Goal: Communication & Community: Answer question/provide support

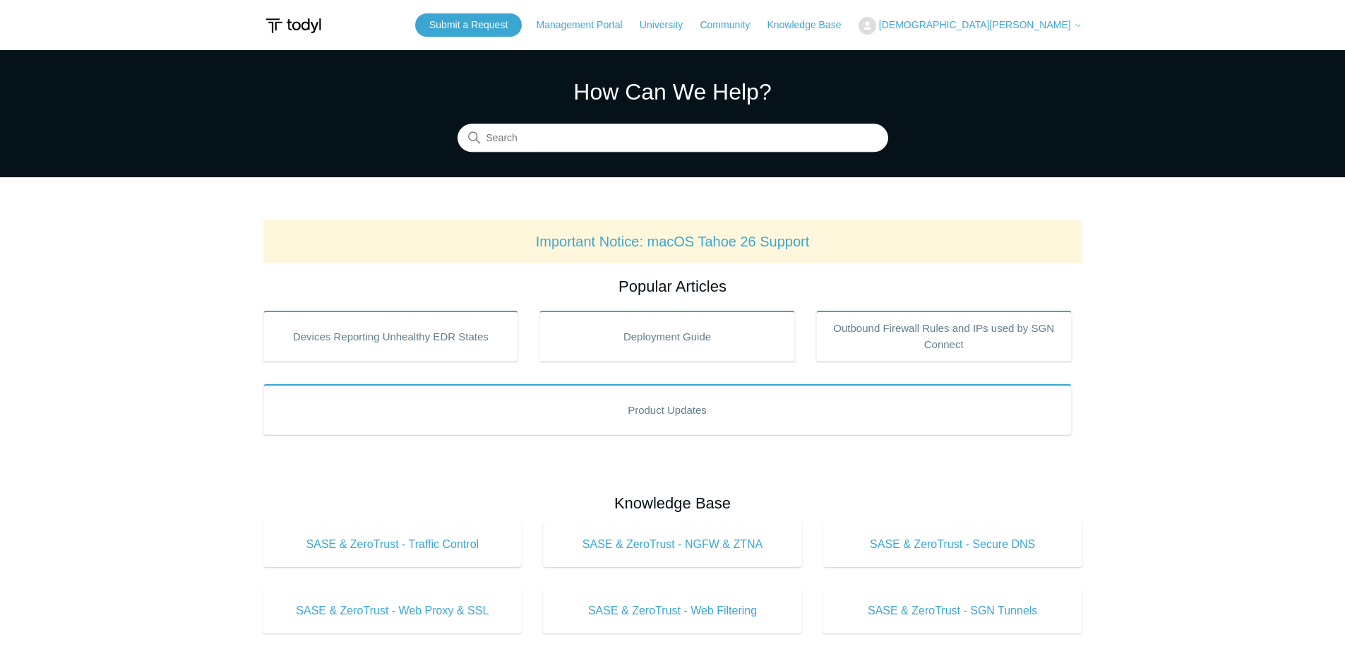
click at [1027, 20] on span "[DEMOGRAPHIC_DATA][PERSON_NAME]" at bounding box center [975, 24] width 192 height 11
click at [997, 54] on link "My Support Requests" at bounding box center [928, 55] width 138 height 25
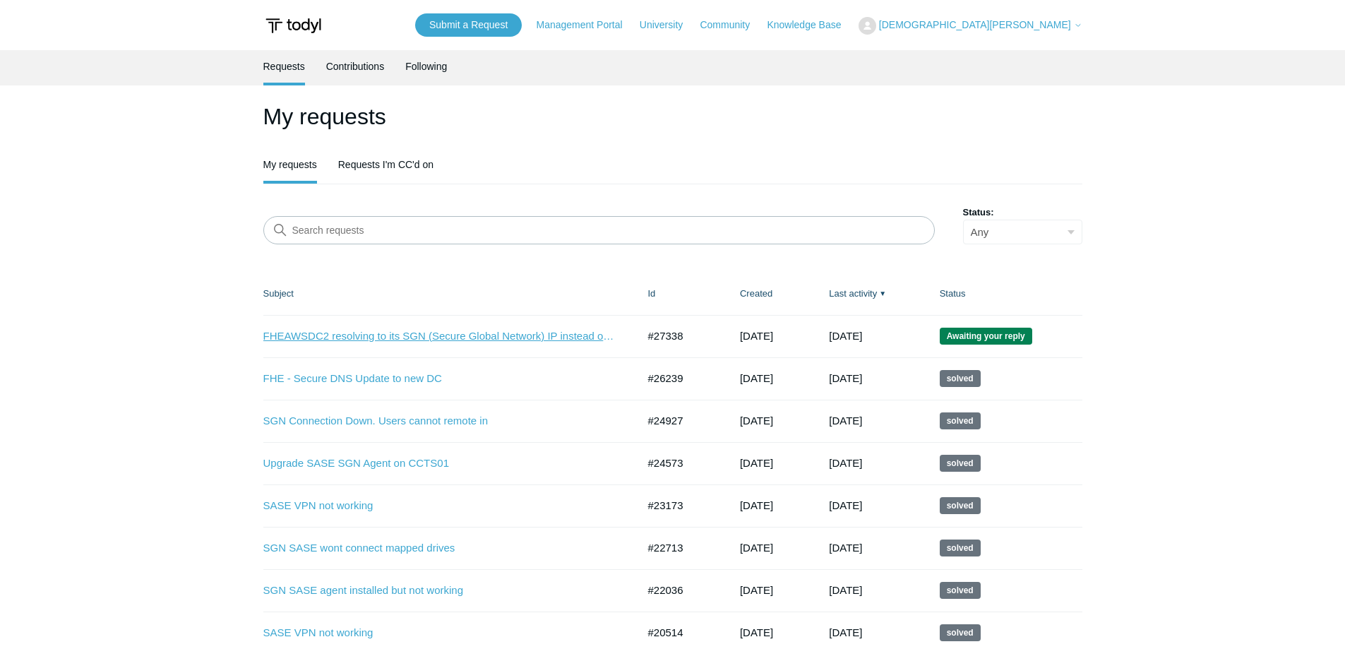
click at [401, 332] on link "FHEAWSDC2 resolving to its SGN (Secure Global Network) IP instead of its LAN IP" at bounding box center [439, 336] width 353 height 16
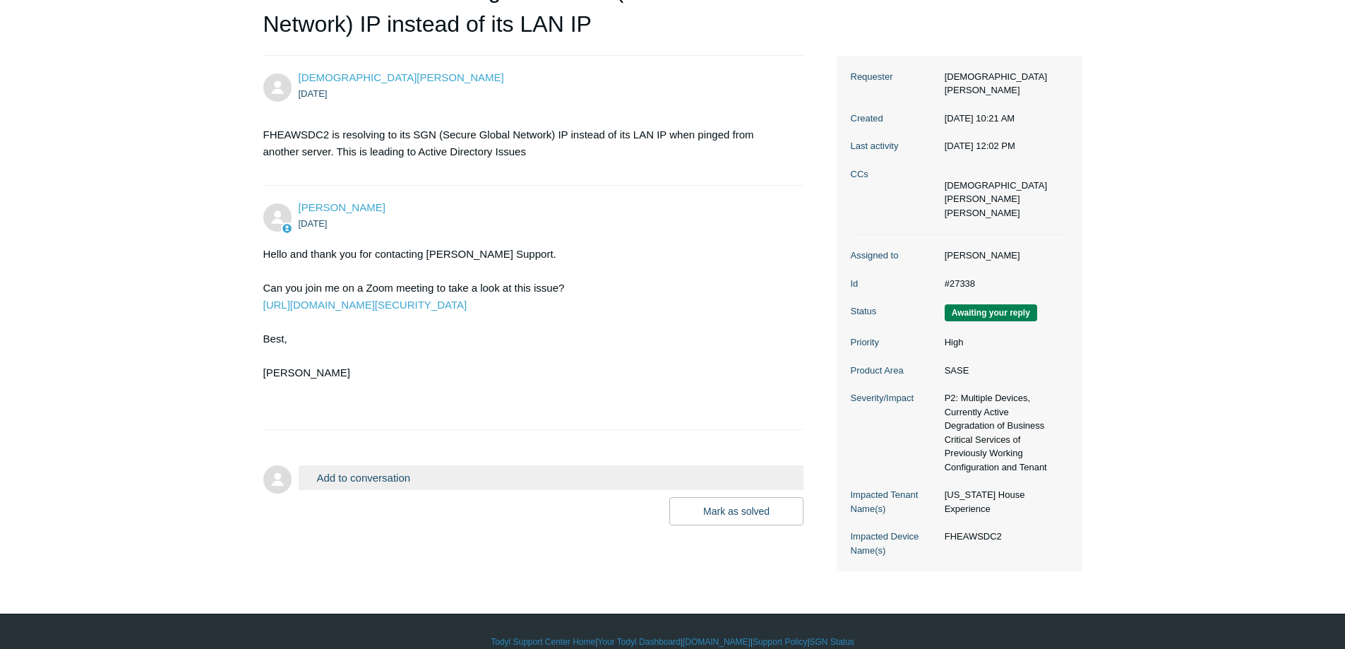
scroll to position [203, 0]
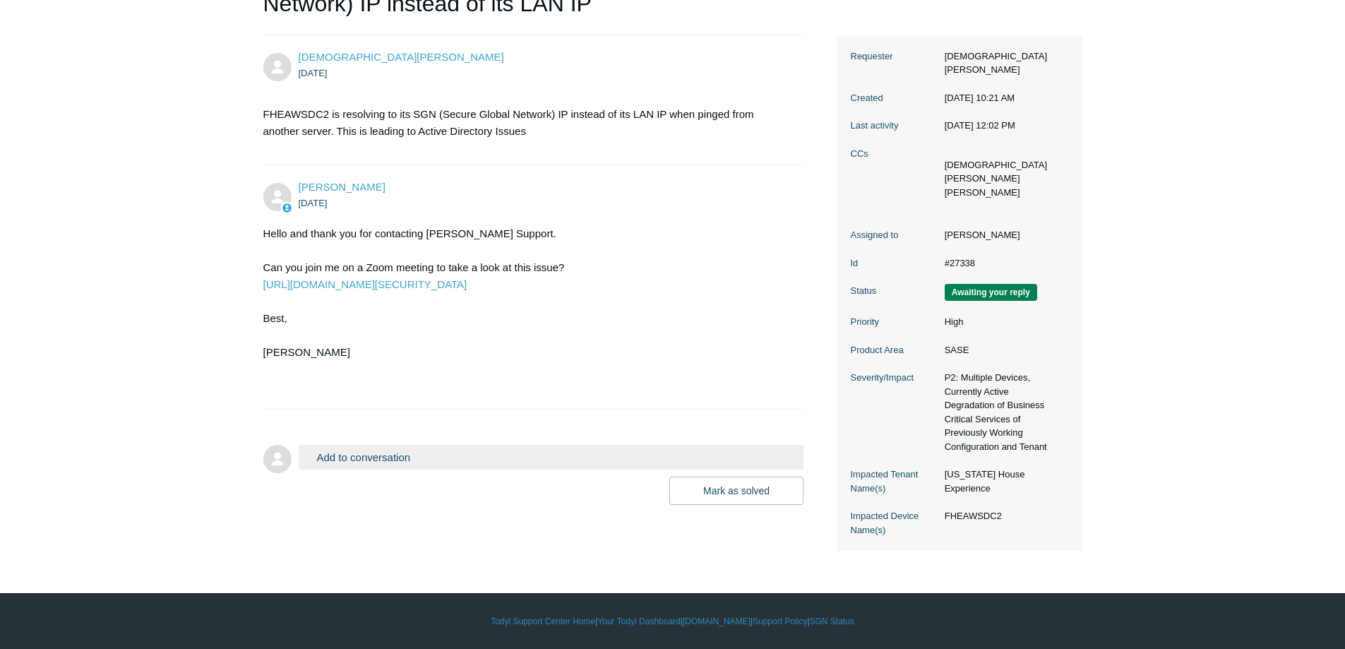
click at [462, 465] on button "Add to conversation" at bounding box center [552, 457] width 506 height 25
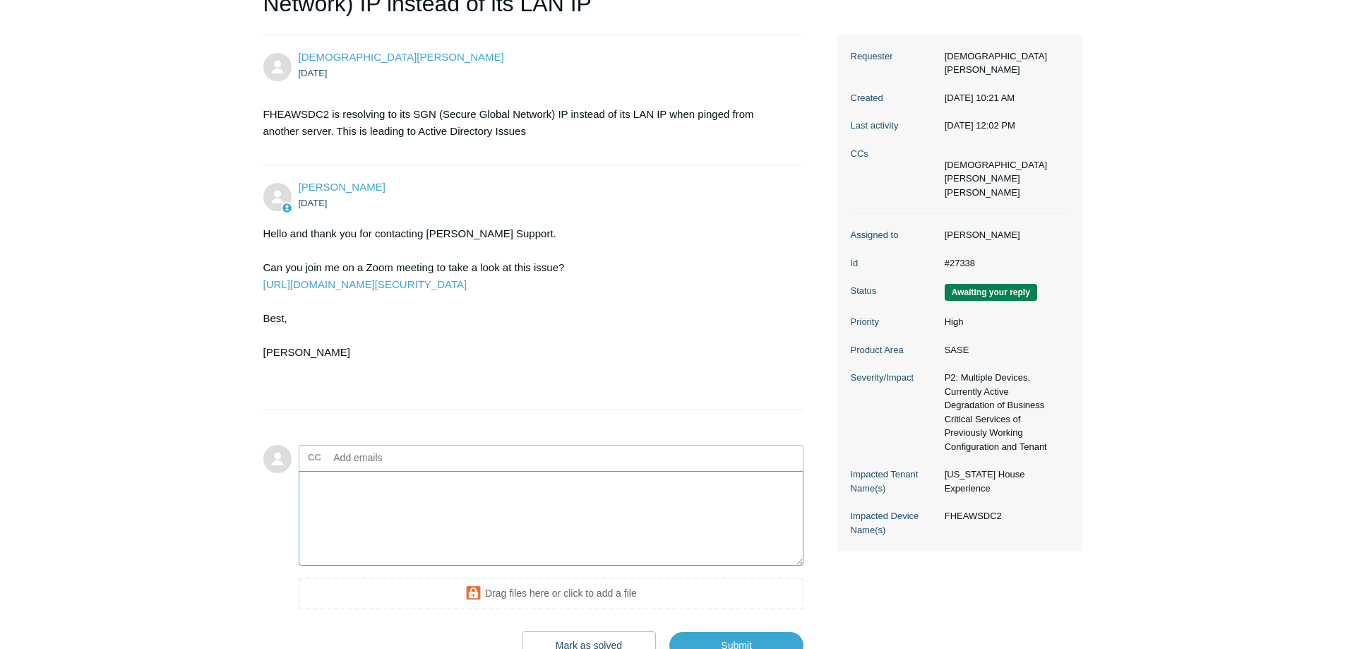
paste textarea "Ran power shell command to disable IPv6. PS Command : New-ItemProperty -Path "H…"
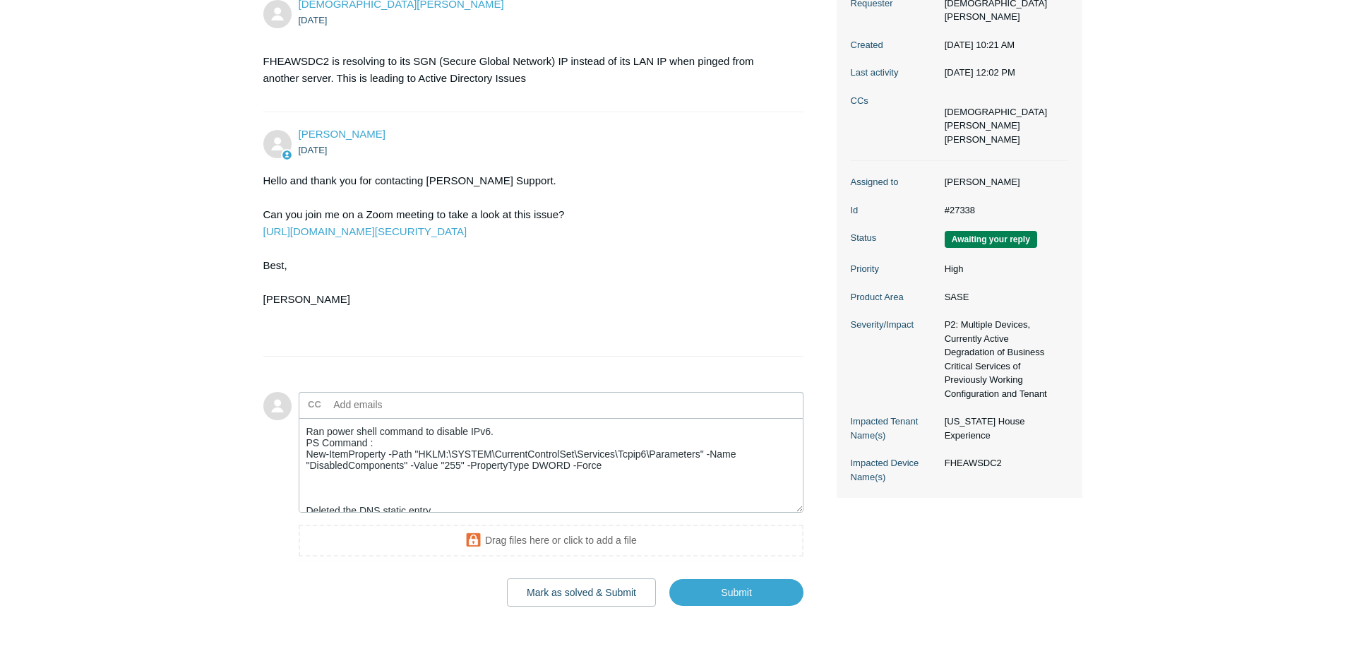
scroll to position [273, 0]
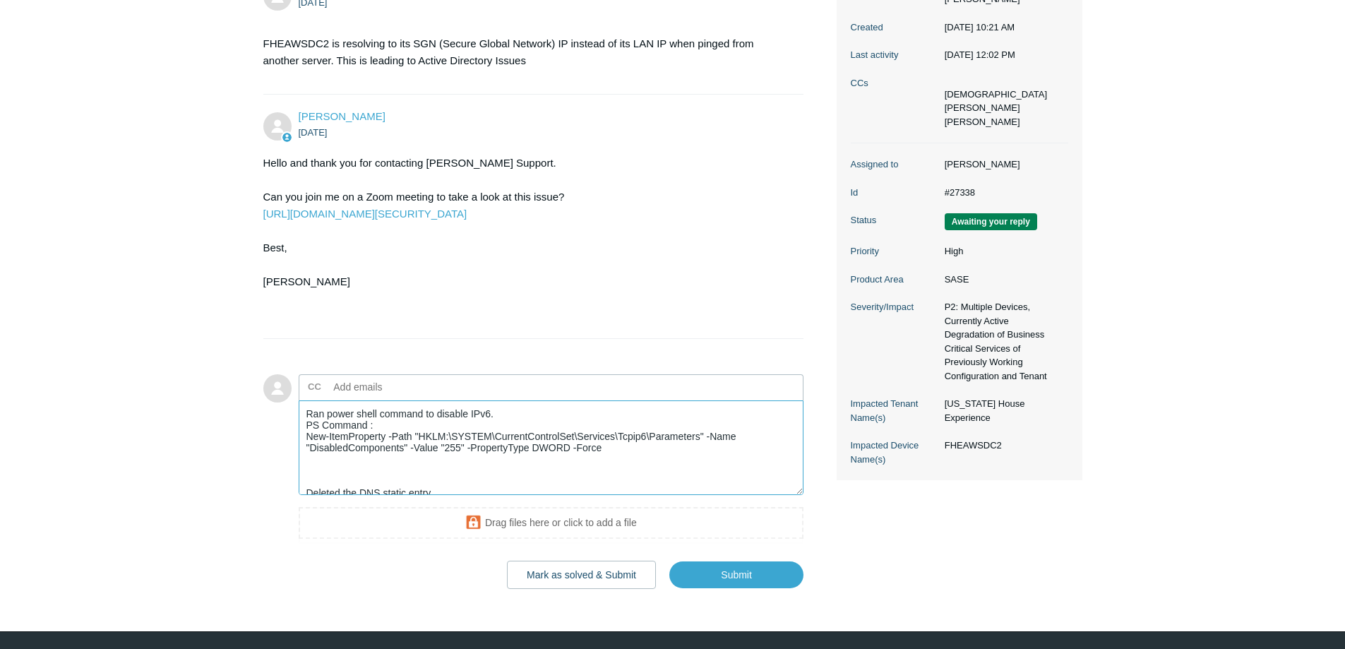
click at [345, 473] on textarea "Ran power shell command to disable IPv6. PS Command : New-ItemProperty -Path "H…" at bounding box center [552, 447] width 506 height 95
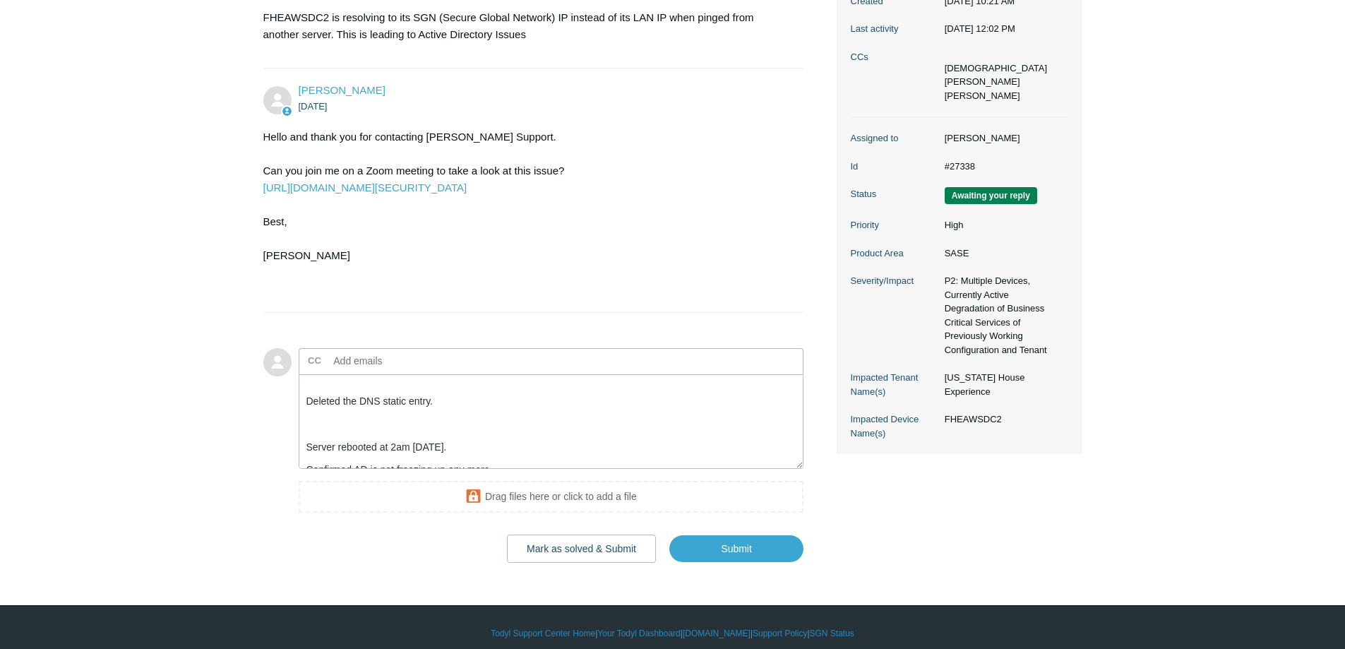
scroll to position [311, 0]
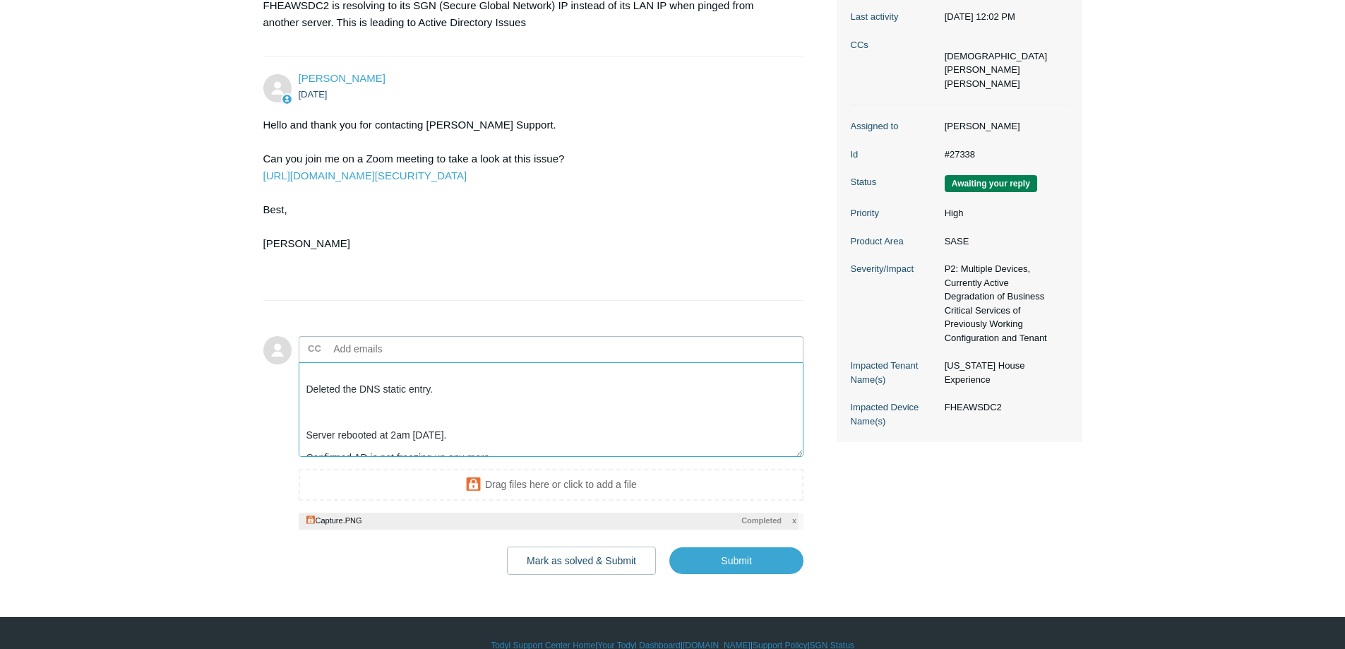
click at [425, 419] on textarea "Ran power shell command to disable IPv6. PS Command : New-ItemProperty -Path "H…" at bounding box center [552, 409] width 506 height 95
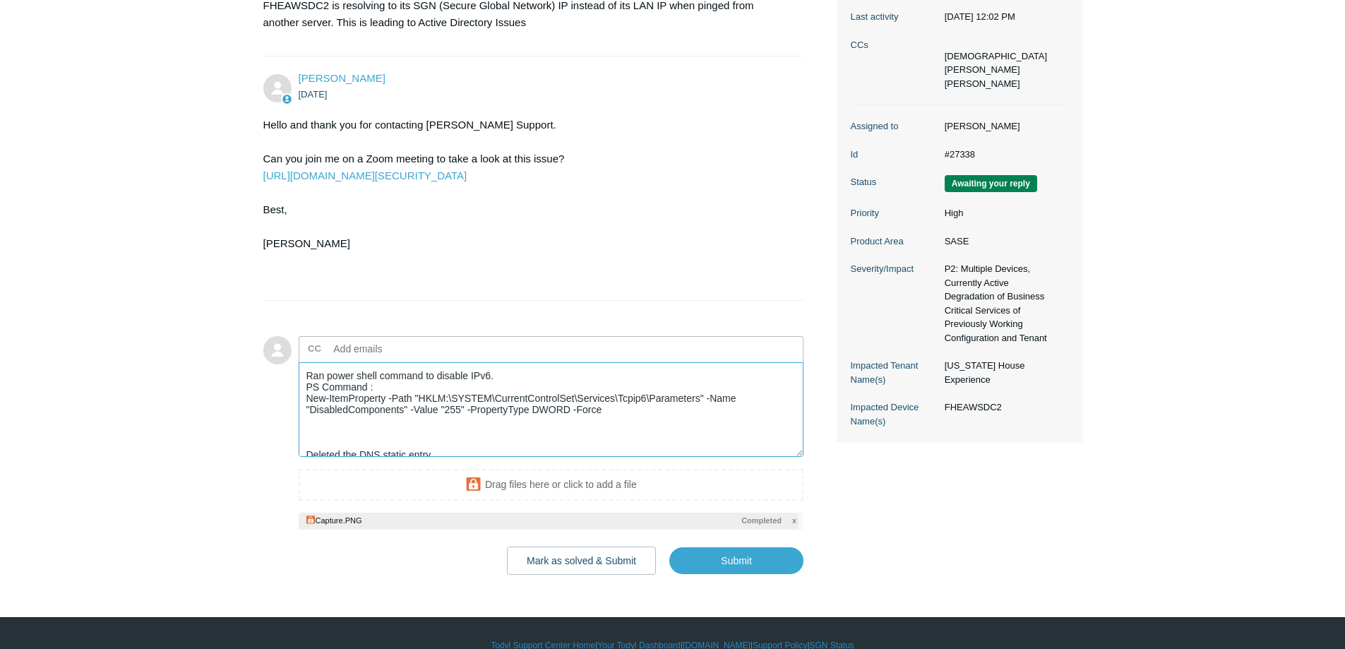
click at [425, 434] on textarea "Ran power shell command to disable IPv6. PS Command : New-ItemProperty -Path "H…" at bounding box center [552, 409] width 506 height 95
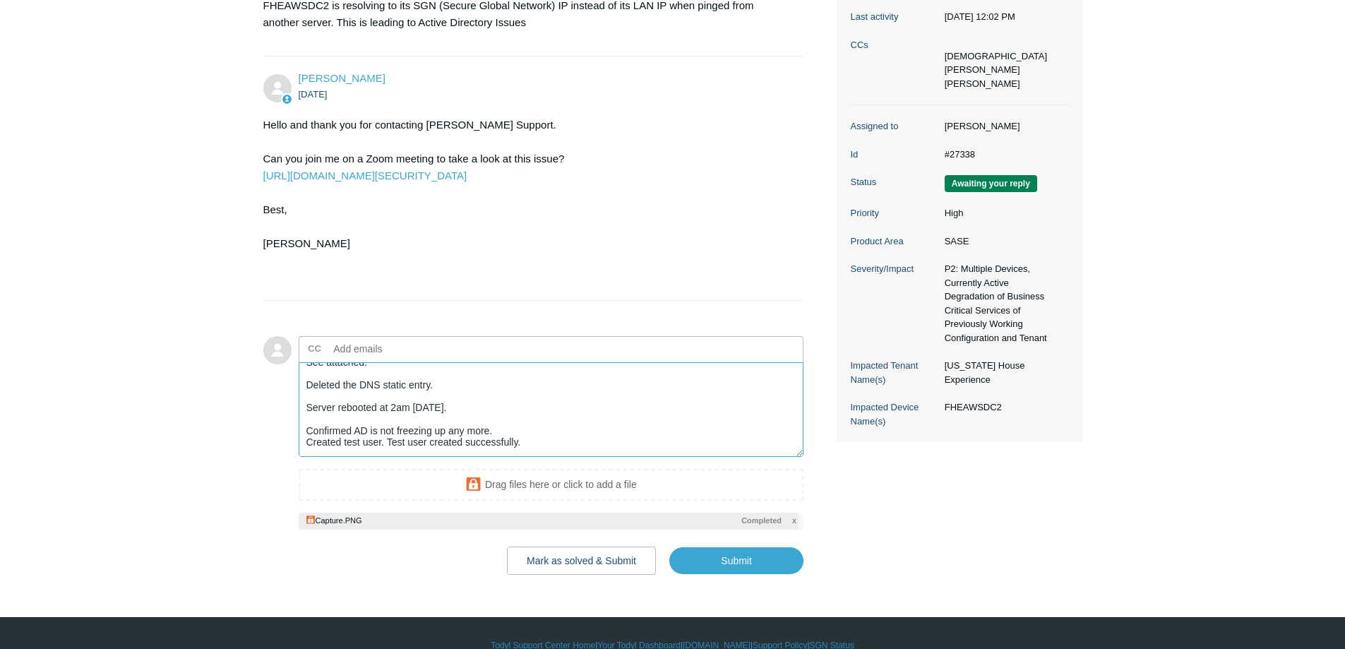
scroll to position [71, 0]
drag, startPoint x: 482, startPoint y: 405, endPoint x: 289, endPoint y: 409, distance: 193.5
click at [289, 409] on form "Add to conversation CC Add emails Ran power shell command to disable IPv6. PS C…" at bounding box center [533, 445] width 541 height 261
drag, startPoint x: 448, startPoint y: 441, endPoint x: 273, endPoint y: 431, distance: 176.1
click at [273, 431] on form "Add to conversation CC Add emails Ran power shell command to disable IPv6. PS C…" at bounding box center [533, 445] width 541 height 261
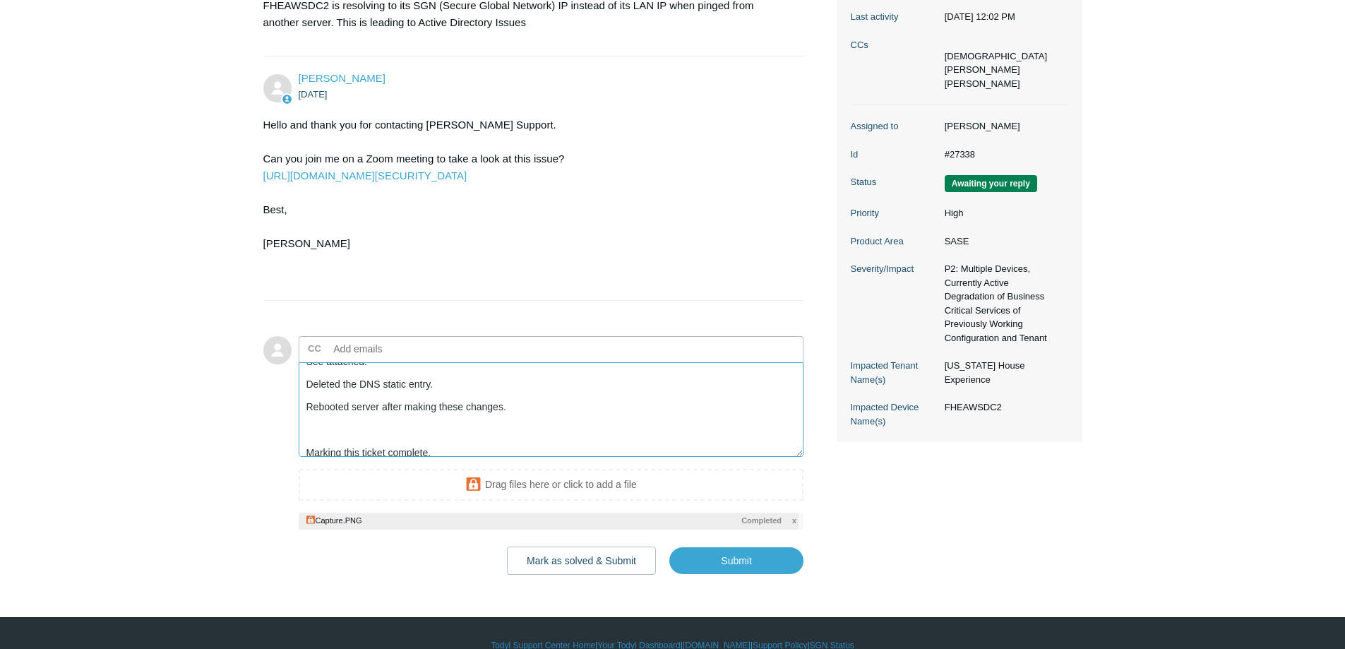
scroll to position [101, 0]
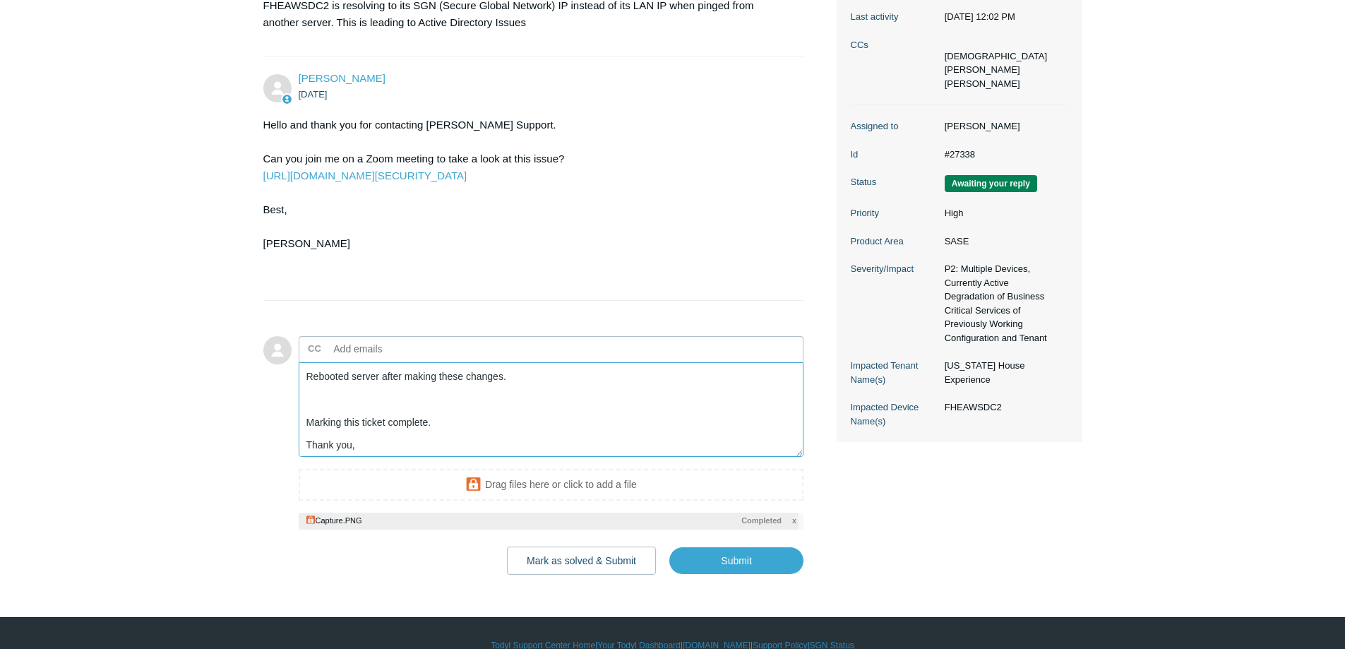
drag, startPoint x: 453, startPoint y: 448, endPoint x: 203, endPoint y: 434, distance: 249.6
click at [203, 434] on main "Requests Contributions Following Todyl Support Center My activities FHEAWSDC2 r…" at bounding box center [672, 157] width 1345 height 836
drag, startPoint x: 402, startPoint y: 443, endPoint x: 269, endPoint y: 397, distance: 140.4
click at [269, 397] on form "Add to conversation CC Add emails Ran power shell command to disable IPv6. PS C…" at bounding box center [533, 445] width 541 height 261
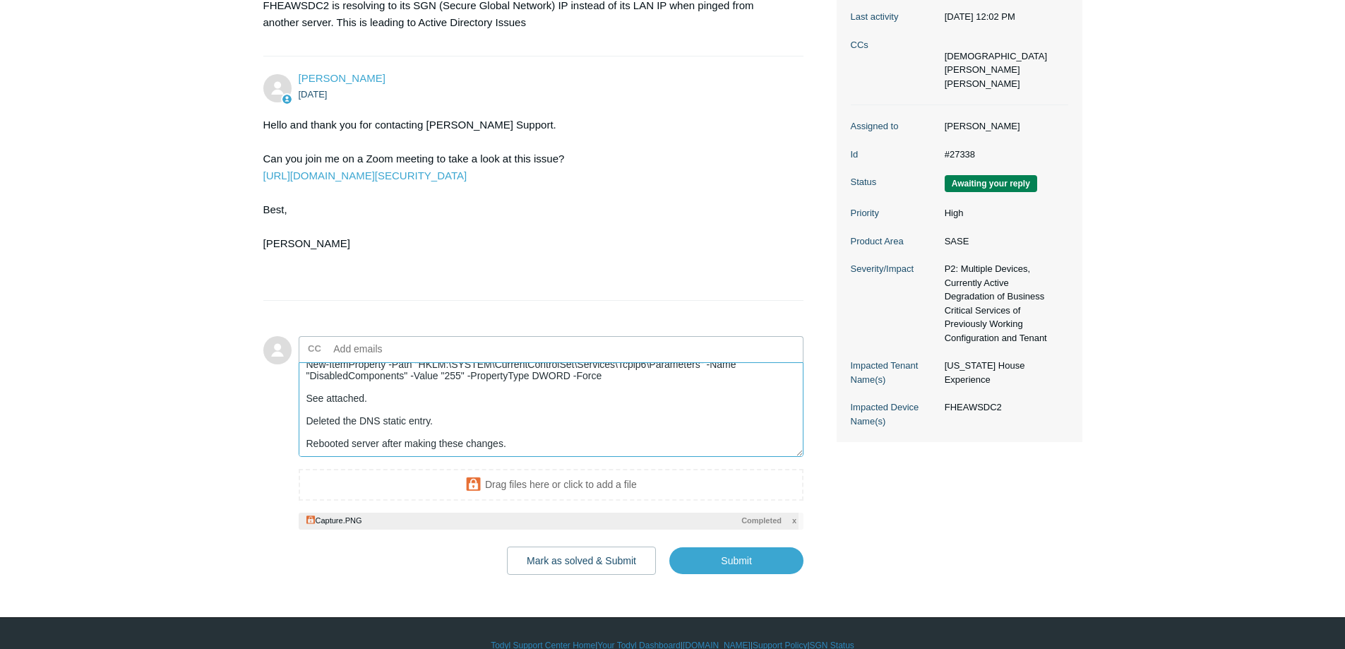
scroll to position [56, 0]
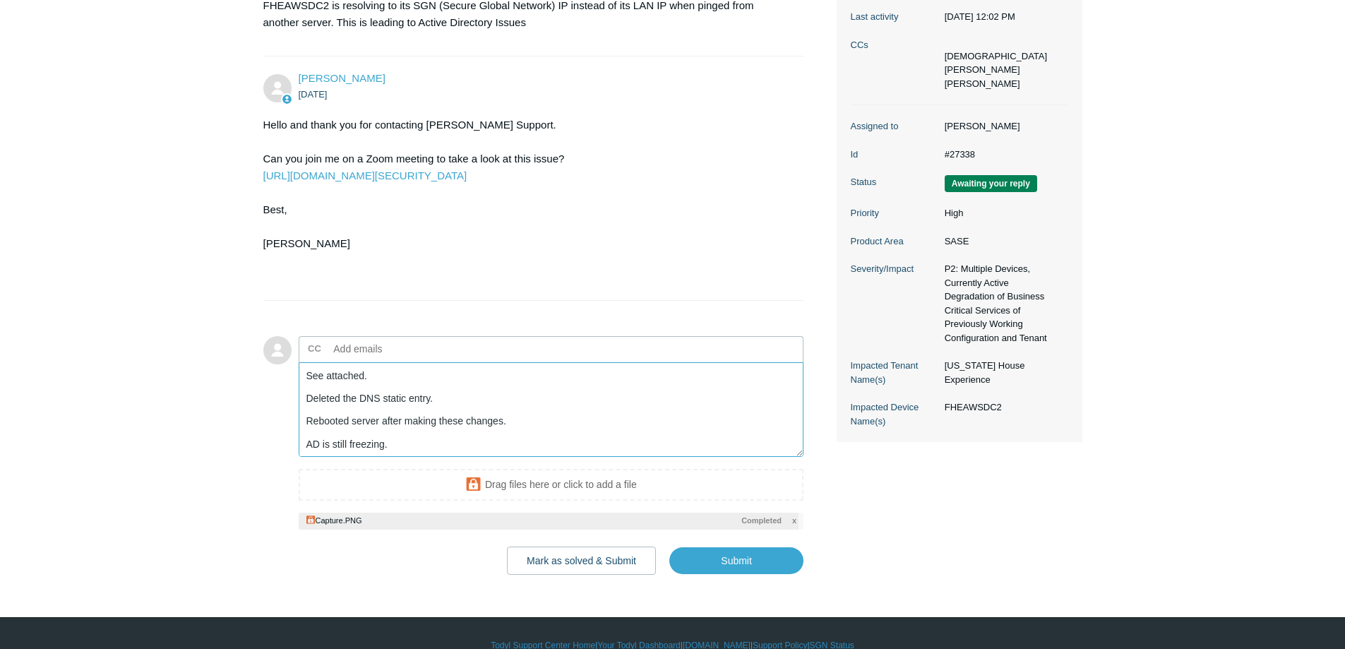
click at [315, 446] on textarea "Ran power shell command to disable IPv6. PS Command : New-ItemProperty -Path "H…" at bounding box center [552, 409] width 506 height 95
click at [530, 452] on textarea "Ran power shell command to disable IPv6. PS Command : New-ItemProperty -Path "H…" at bounding box center [552, 409] width 506 height 95
drag, startPoint x: 504, startPoint y: 445, endPoint x: 484, endPoint y: 448, distance: 20.7
click at [470, 446] on textarea "Ran power shell command to disable IPv6. PS Command : New-ItemProperty -Path "H…" at bounding box center [552, 409] width 506 height 95
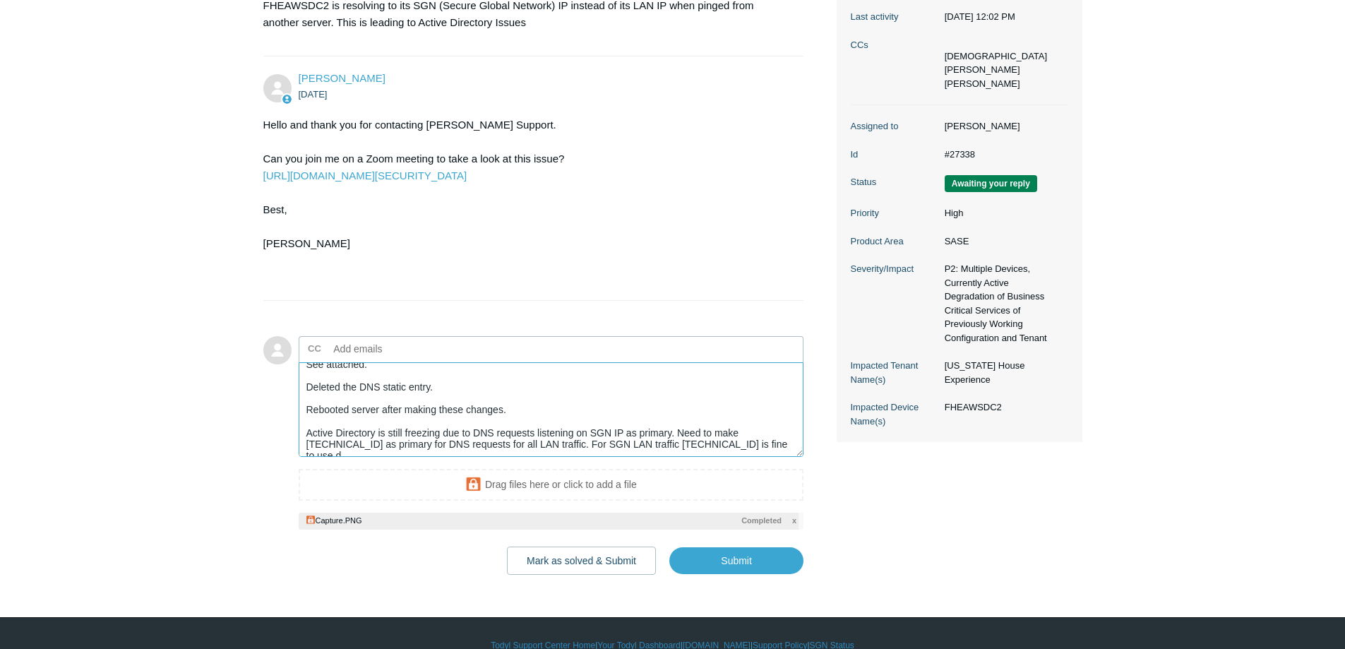
scroll to position [79, 0]
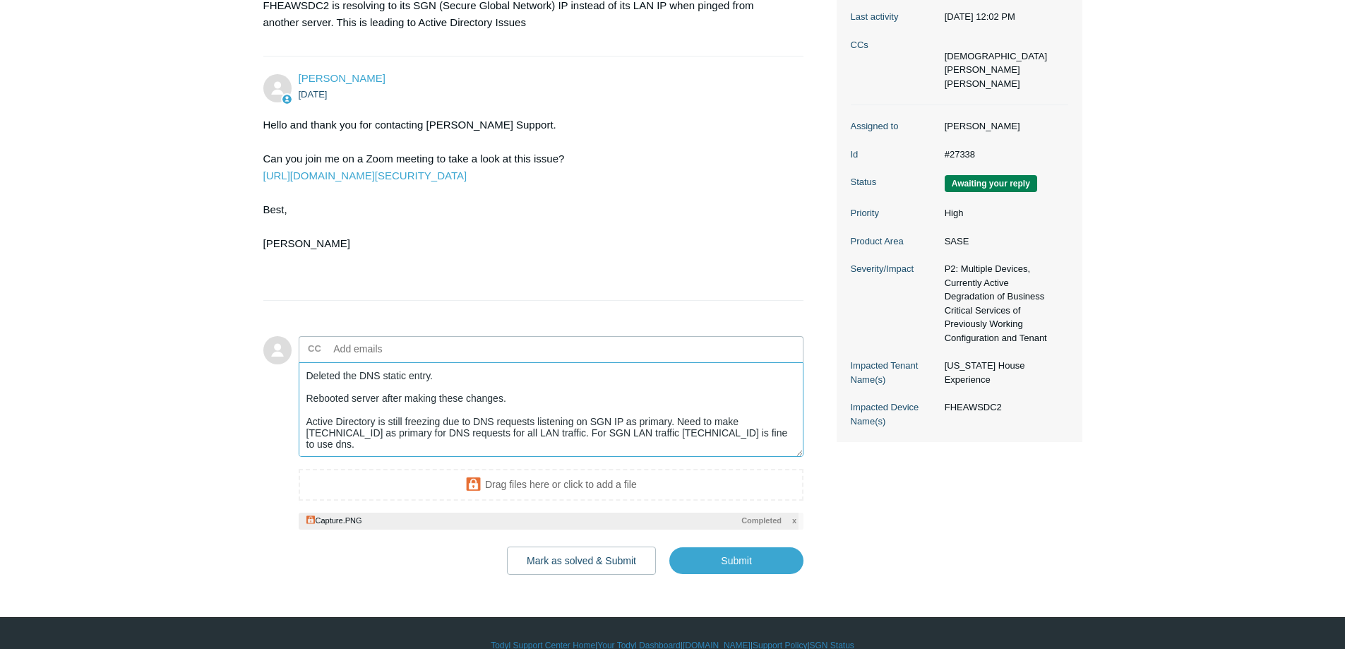
click at [363, 446] on textarea "Ran power shell command to disable IPv6. PS Command : New-ItemProperty -Path "H…" at bounding box center [552, 409] width 506 height 95
click at [393, 443] on textarea "Ran power shell command to disable IPv6. PS Command : New-ItemProperty -Path "H…" at bounding box center [552, 409] width 506 height 95
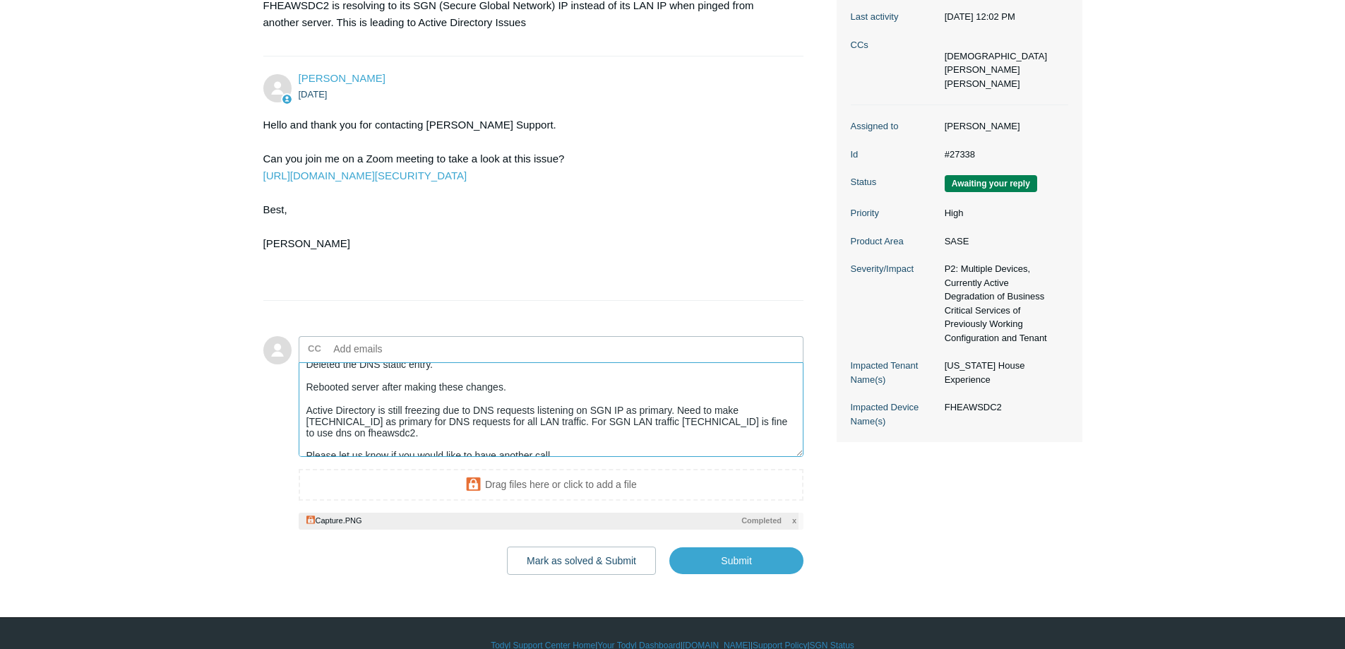
scroll to position [101, 0]
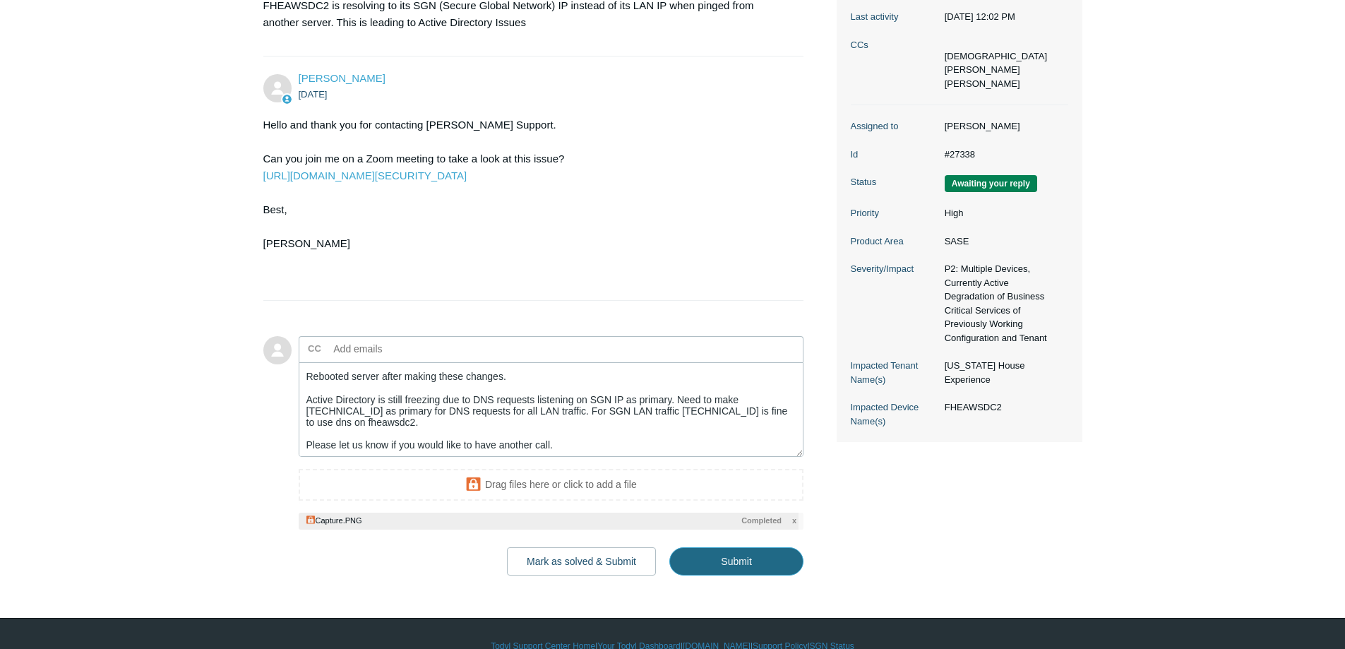
click at [759, 558] on input "Submit" at bounding box center [736, 561] width 134 height 28
type textarea "Ran power shell command to disable IPv6. PS Command : New-ItemProperty -Path "H…"
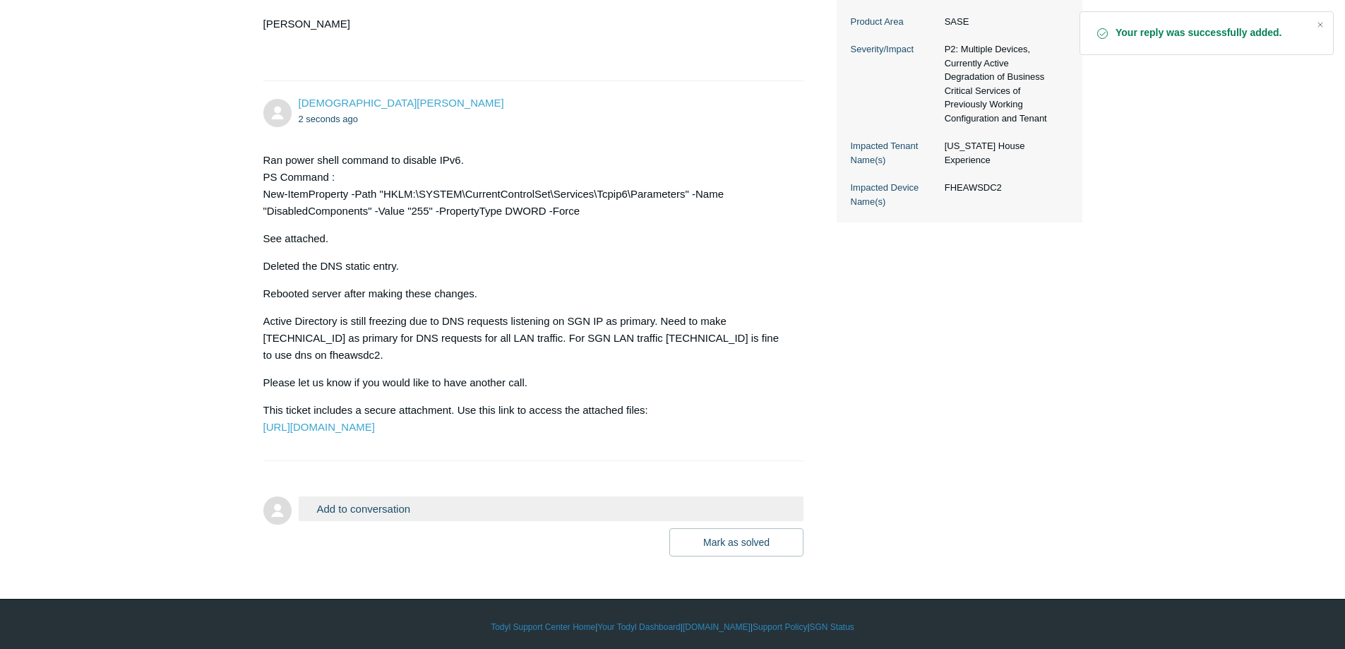
scroll to position [565, 0]
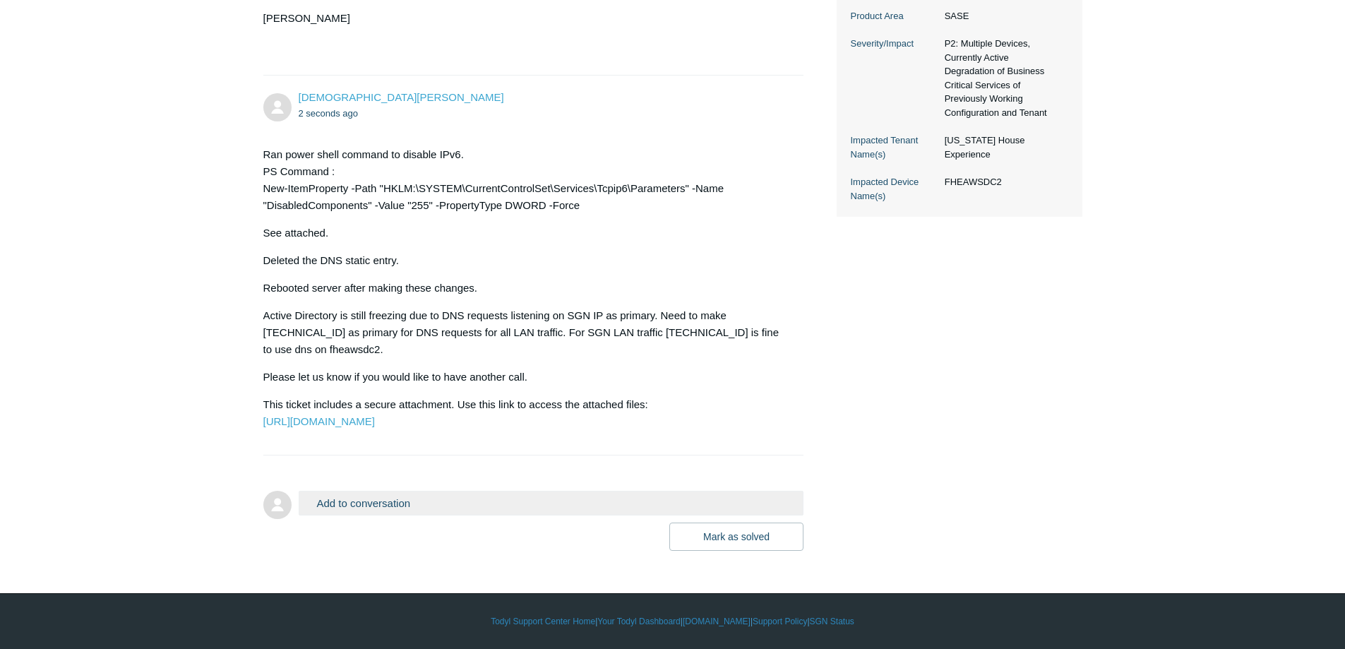
drag, startPoint x: 282, startPoint y: 124, endPoint x: 732, endPoint y: 428, distance: 543.0
click at [732, 428] on main "Requests Contributions Following Todyl Support Center My activities FHEAWSDC2 r…" at bounding box center [672, 32] width 1345 height 1037
copy div "Ran power shell command to disable IPv6. PS Command : New-ItemProperty -Path "H…"
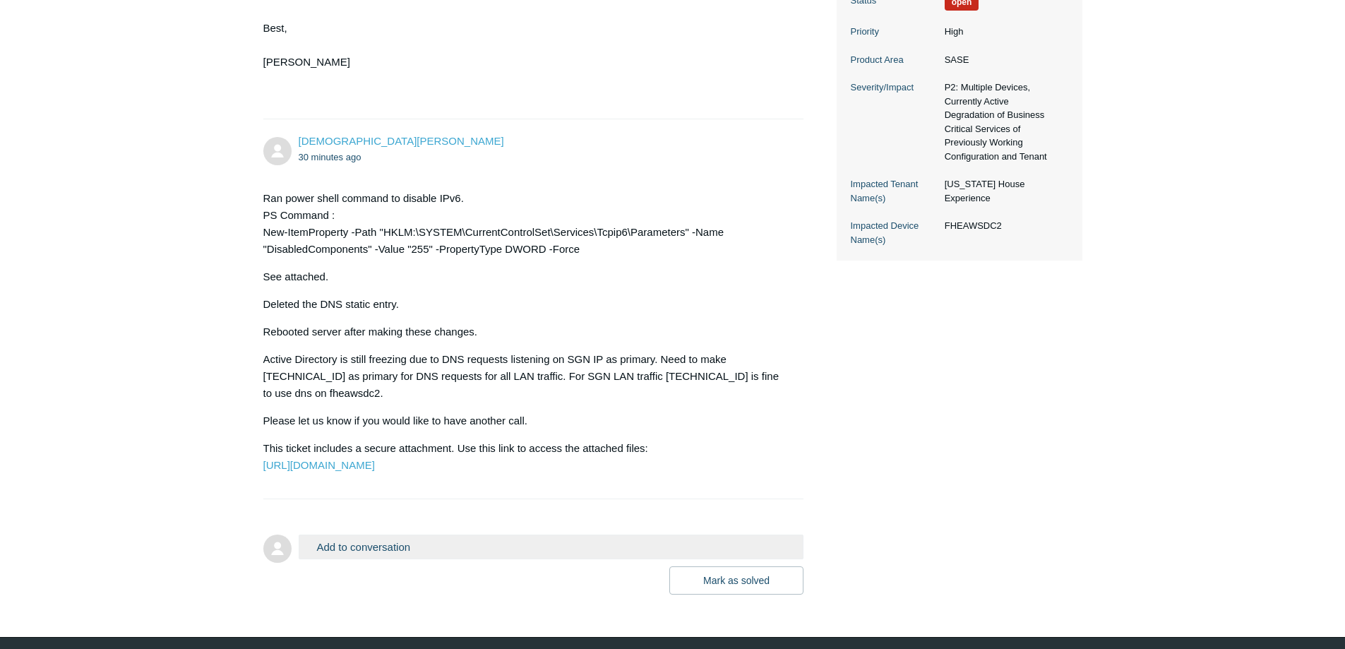
scroll to position [494, 0]
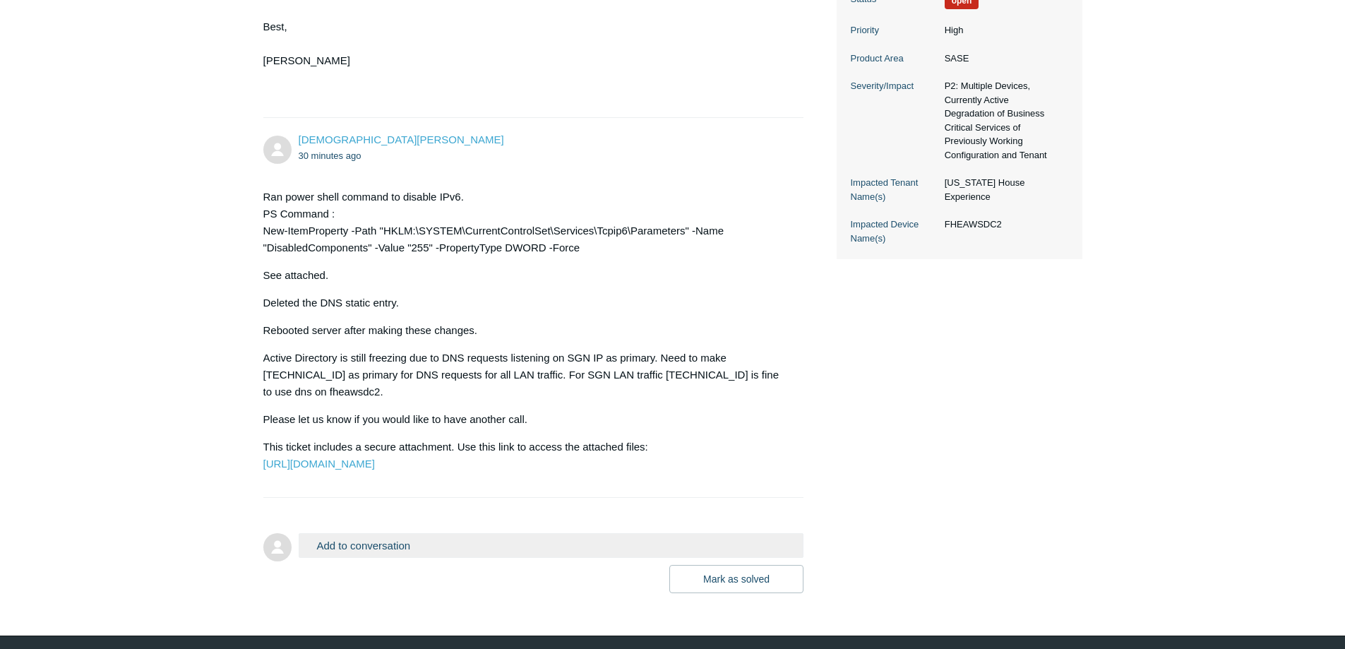
click at [606, 172] on div "[DEMOGRAPHIC_DATA][PERSON_NAME] 30 minutes ago Ran power shell command to disab…" at bounding box center [533, 307] width 541 height 351
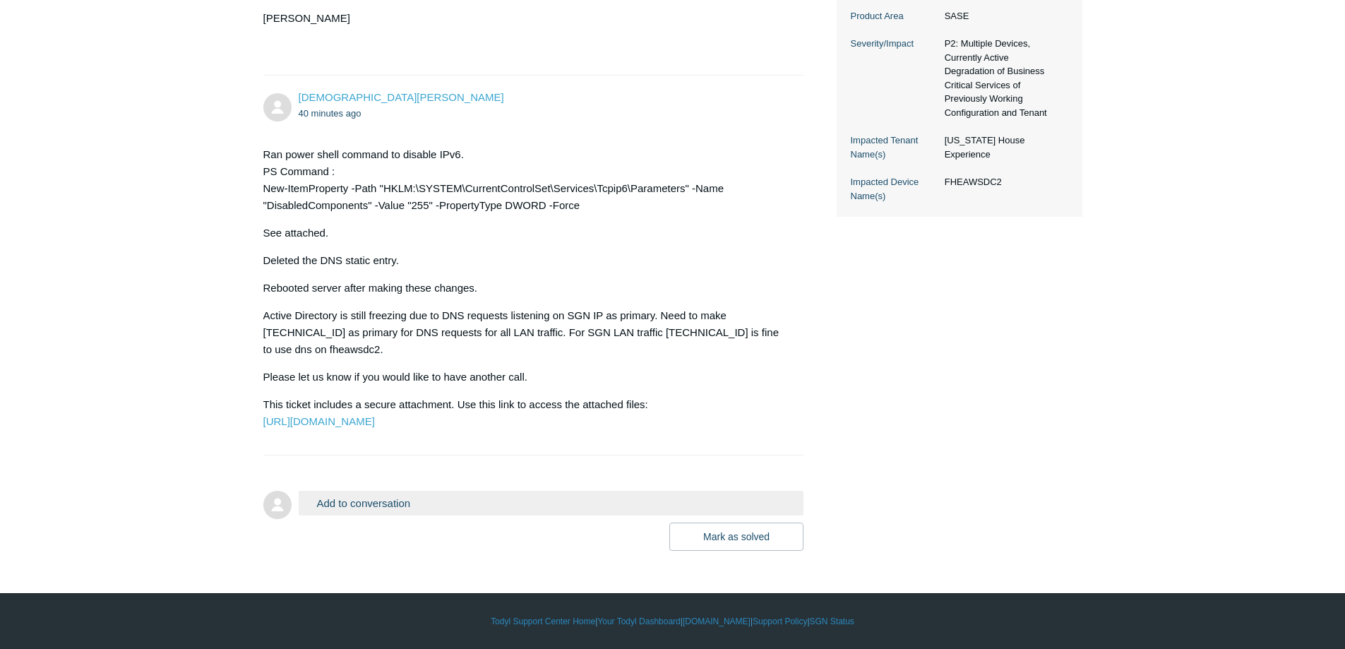
scroll to position [570, 0]
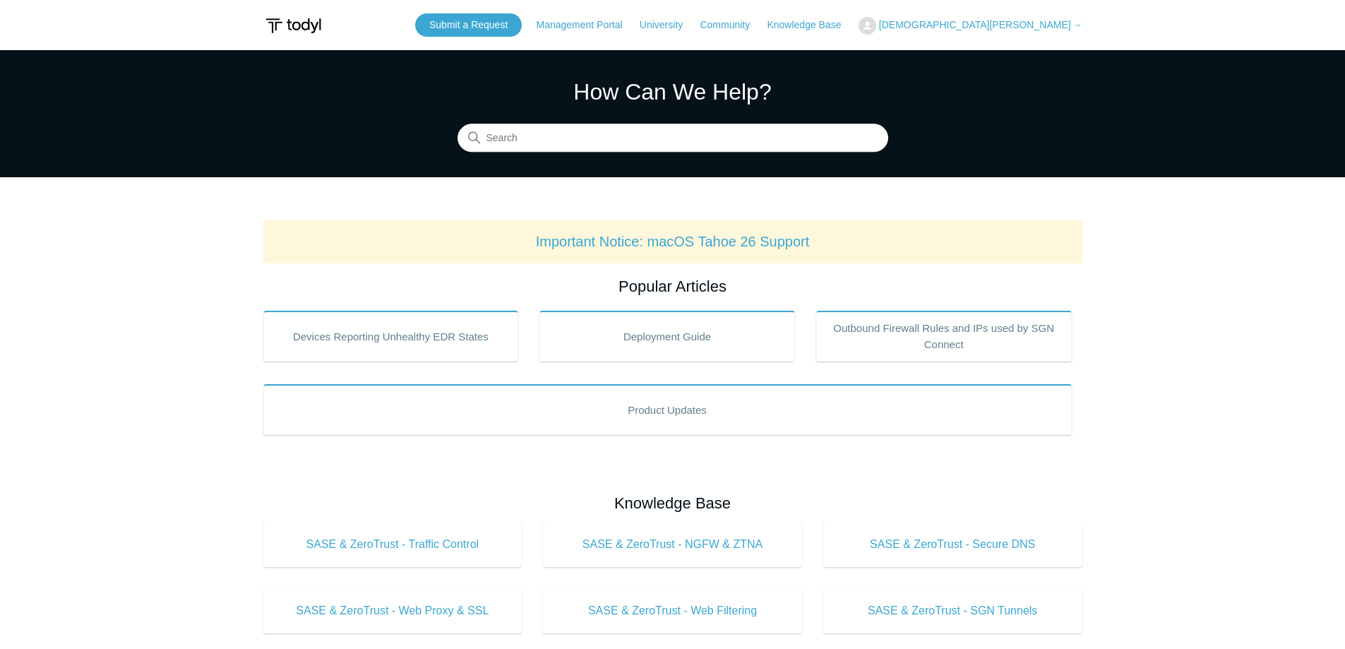
click at [1053, 28] on span "[DEMOGRAPHIC_DATA][PERSON_NAME]" at bounding box center [975, 24] width 192 height 11
click at [997, 50] on link "My Support Requests" at bounding box center [928, 55] width 138 height 25
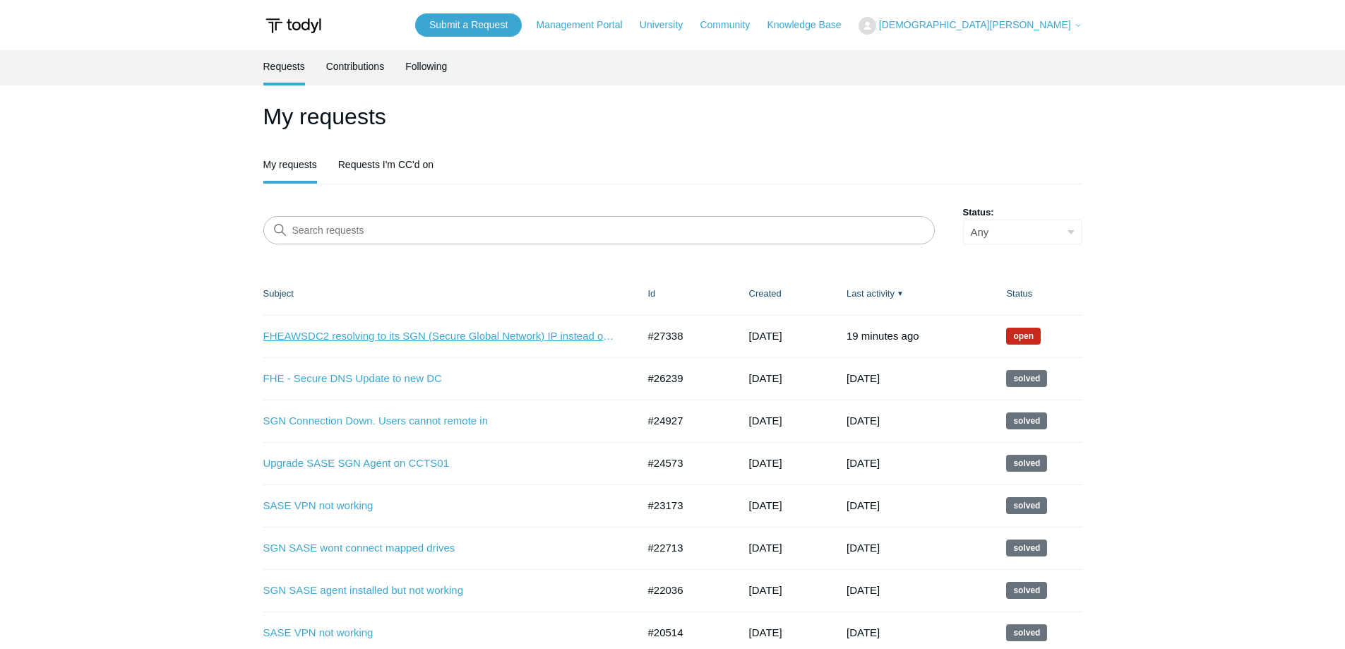
click at [518, 338] on link "FHEAWSDC2 resolving to its SGN (Secure Global Network) IP instead of its LAN IP" at bounding box center [439, 336] width 353 height 16
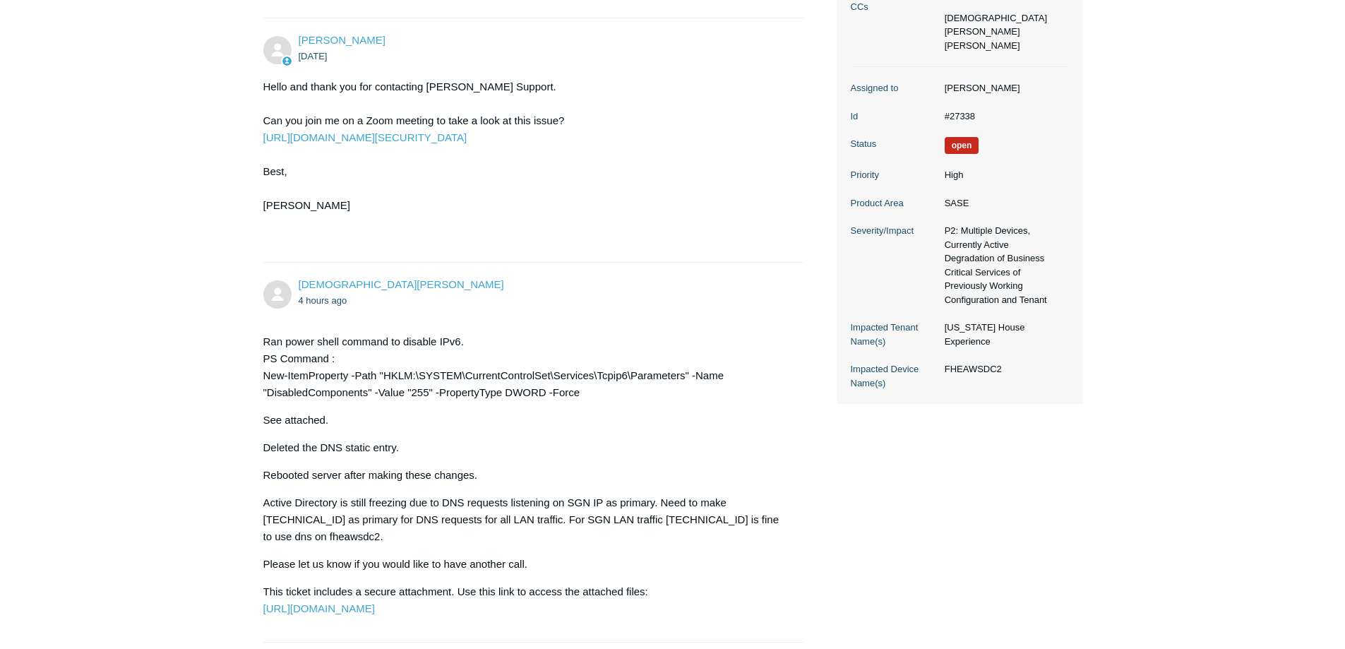
scroll to position [777, 0]
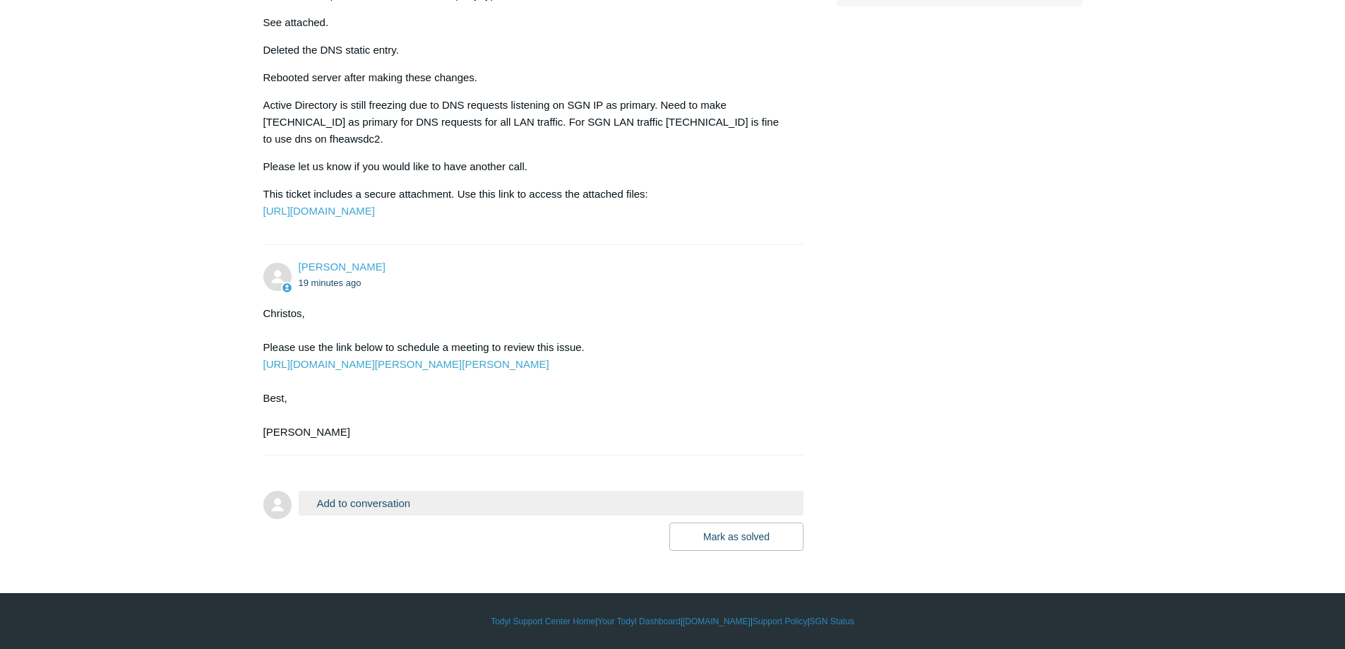
click at [395, 510] on button "Add to conversation" at bounding box center [552, 503] width 506 height 25
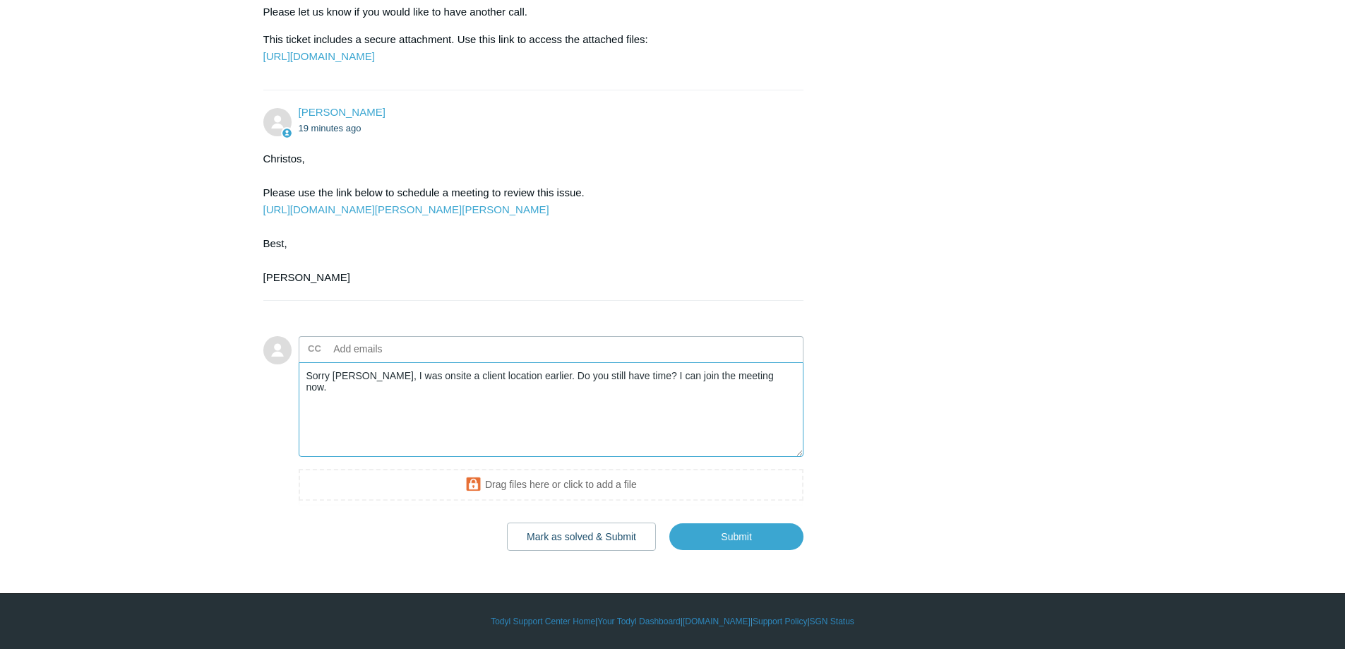
scroll to position [936, 0]
type textarea "Sorry [PERSON_NAME], I was onsite a client location earlier. Do you still have …"
click at [750, 525] on input "Submit" at bounding box center [736, 536] width 134 height 28
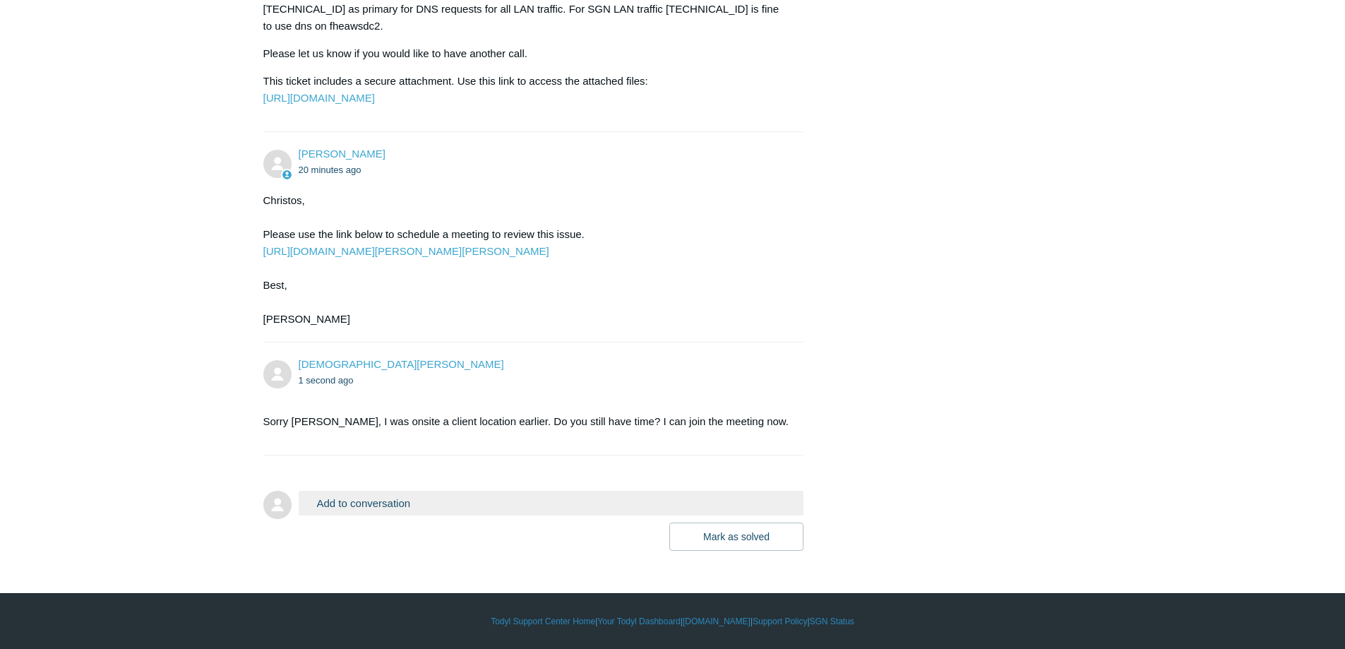
scroll to position [894, 0]
click at [405, 509] on button "Add to conversation" at bounding box center [552, 503] width 506 height 25
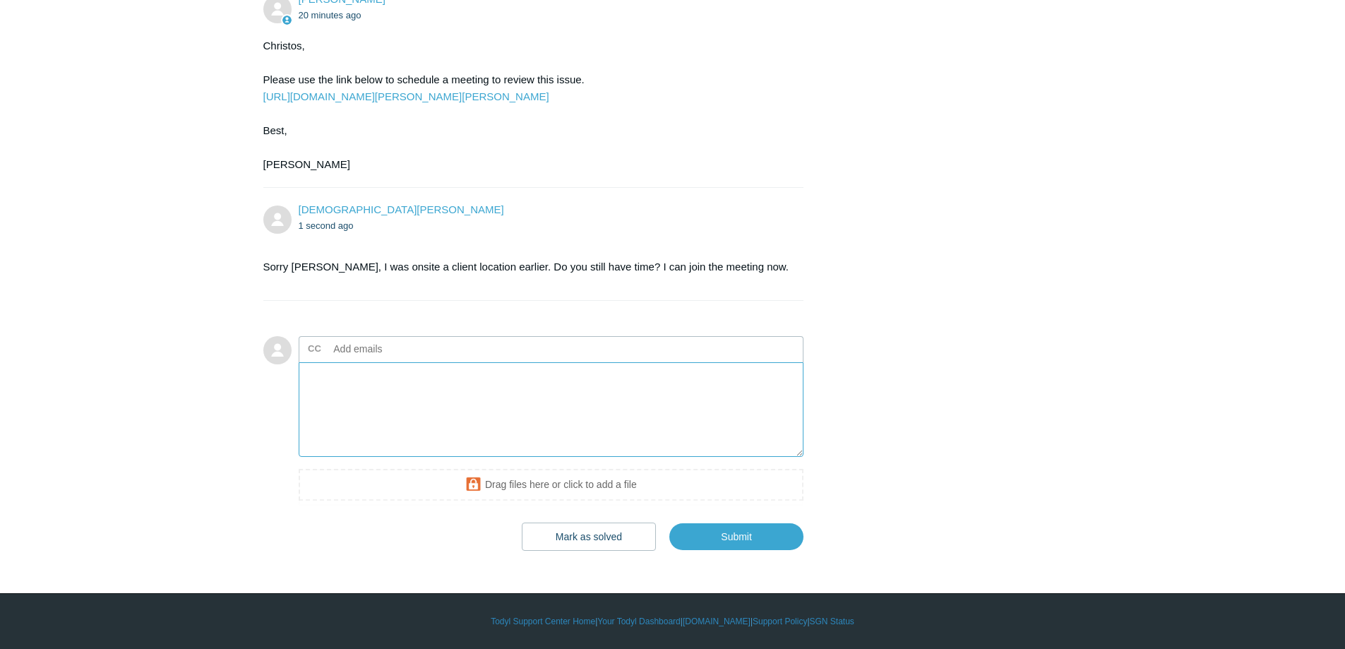
scroll to position [1048, 0]
type textarea "Scheduled the call for [DATE] at 2:30p"
click at [701, 534] on input "Submit" at bounding box center [736, 536] width 134 height 28
